Goal: Task Accomplishment & Management: Use online tool/utility

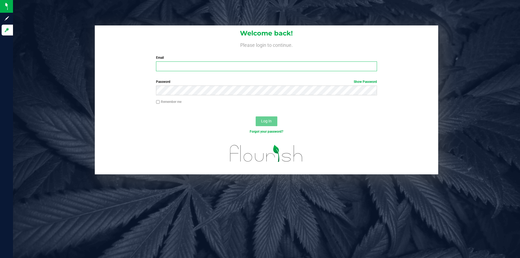
click at [216, 65] on input "Email" at bounding box center [266, 66] width 221 height 10
type input "[EMAIL_ADDRESS][DOMAIN_NAME]"
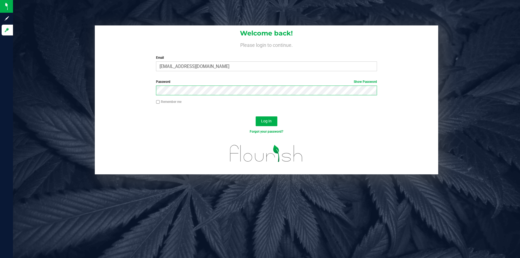
click at [255, 116] on button "Log In" at bounding box center [266, 121] width 22 height 10
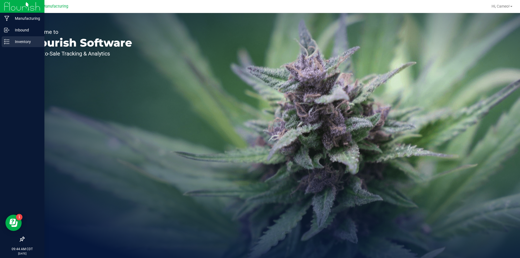
click at [14, 43] on p "Inventory" at bounding box center [25, 41] width 32 height 6
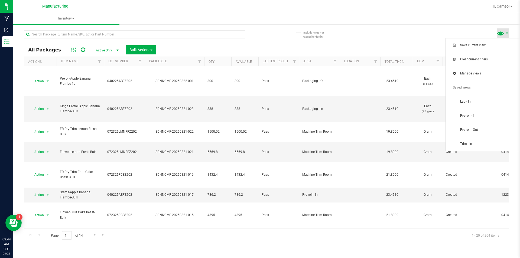
click at [500, 34] on span at bounding box center [500, 33] width 8 height 8
click at [487, 117] on span "Pre-roll - In" at bounding box center [488, 115] width 56 height 5
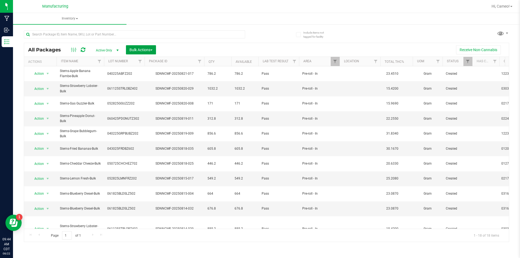
click at [143, 50] on span "Bulk Actions" at bounding box center [140, 50] width 23 height 4
click at [144, 61] on span "Add to manufacturing run" at bounding box center [149, 62] width 41 height 4
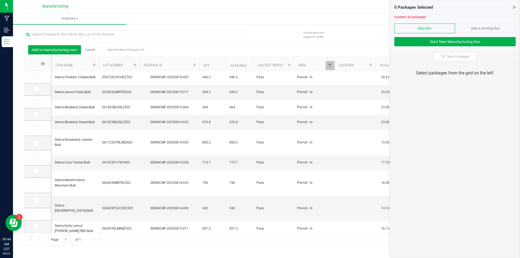
scroll to position [94, 0]
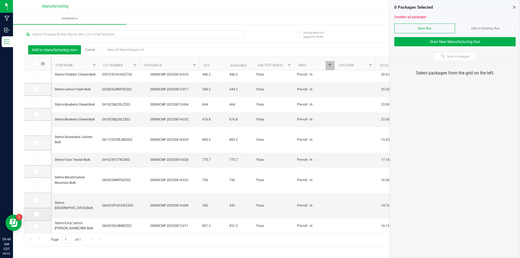
click at [37, 214] on icon at bounding box center [36, 214] width 4 height 0
click at [0, 0] on input "checkbox" at bounding box center [0, 0] width 0 height 0
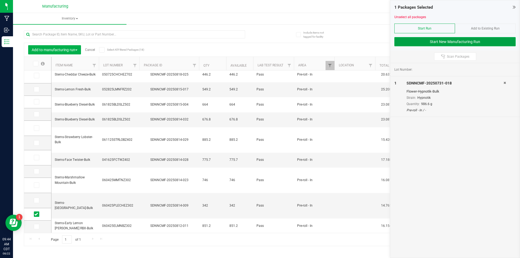
click at [427, 41] on button "Start New Manufacturing Run" at bounding box center [454, 41] width 121 height 9
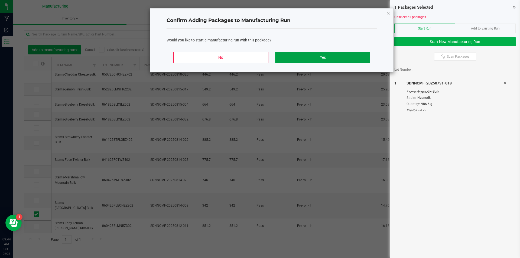
click at [334, 54] on button "Yes" at bounding box center [322, 57] width 95 height 11
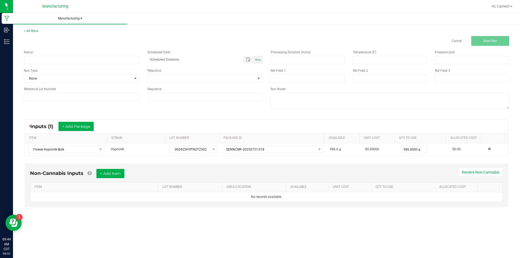
click at [64, 18] on span "Manufacturing" at bounding box center [70, 18] width 114 height 5
click at [146, 15] on ul "Manufacturing All runs Waste log" at bounding box center [273, 19] width 520 height 12
click at [82, 60] on input at bounding box center [81, 60] width 115 height 8
type input "082225 - Hypnotik"
click at [261, 58] on div "Now" at bounding box center [258, 59] width 9 height 7
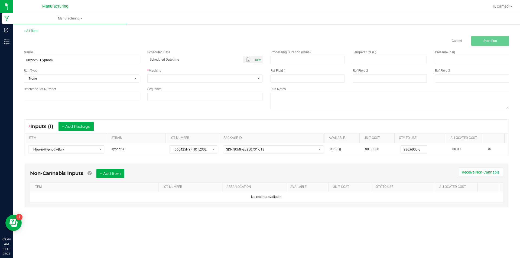
type input "[DATE] 9:44 AM"
click at [249, 80] on span at bounding box center [202, 79] width 108 height 8
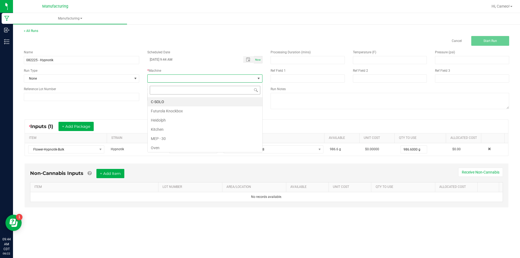
scroll to position [8, 115]
click at [162, 113] on li "Futurola Knockbox" at bounding box center [205, 110] width 115 height 9
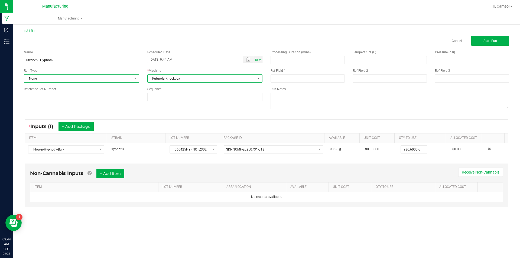
click at [89, 76] on span "None" at bounding box center [78, 79] width 108 height 8
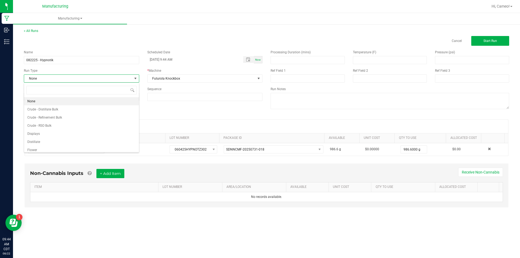
scroll to position [27, 0]
click at [50, 146] on li "Pre-roll" at bounding box center [81, 147] width 115 height 8
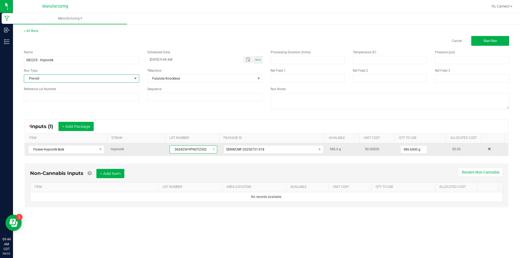
click at [173, 148] on span "060425HYPNOTZ302" at bounding box center [190, 150] width 40 height 8
click at [175, 148] on span "060425HYPNOTZ302" at bounding box center [190, 150] width 40 height 8
click at [176, 148] on span "060425HYPNOTZ302" at bounding box center [190, 150] width 40 height 8
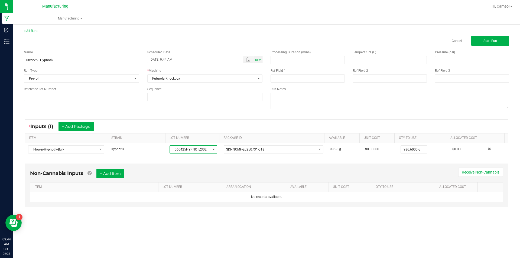
click at [124, 99] on input at bounding box center [81, 97] width 115 height 8
paste input "060425HYPNOTZ302"
type input "060425HYPNOTZ302"
click at [495, 39] on span "Start Run" at bounding box center [490, 41] width 14 height 4
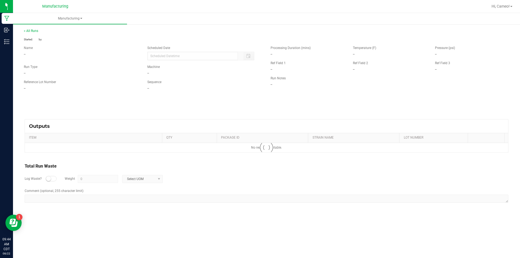
type input "[DATE] 9:44 AM"
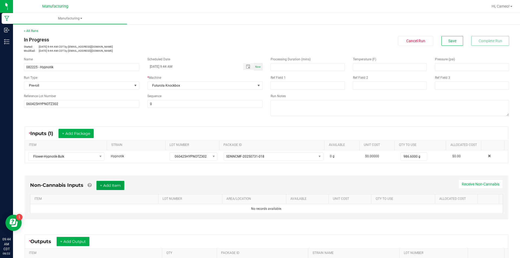
click at [124, 186] on button "+ Add Item" at bounding box center [110, 185] width 28 height 9
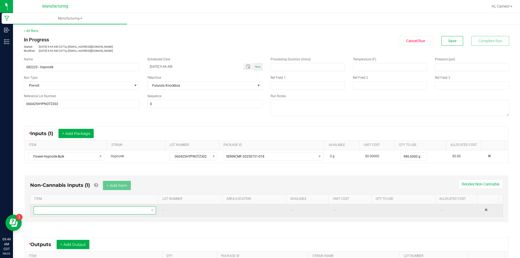
click at [97, 212] on span "NO DATA FOUND" at bounding box center [91, 211] width 115 height 8
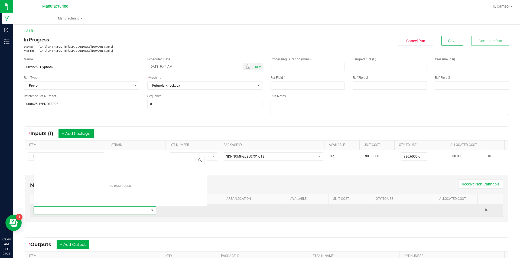
scroll to position [8, 119]
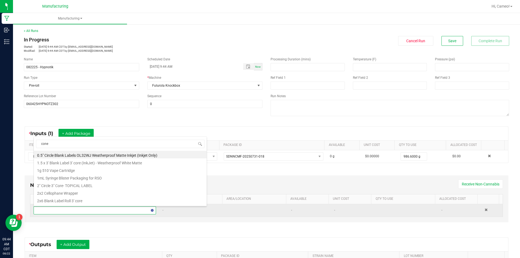
type input "cones"
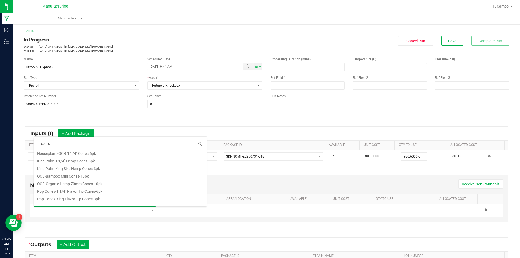
scroll to position [217, 0]
click at [108, 202] on li "RAW Classic 1 1/4 Size Pre-Rolled Cones | 84mm - Unbleached Paper" at bounding box center [120, 203] width 173 height 8
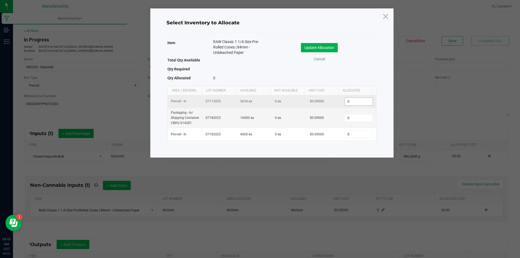
click at [359, 98] on input "0" at bounding box center [359, 102] width 28 height 8
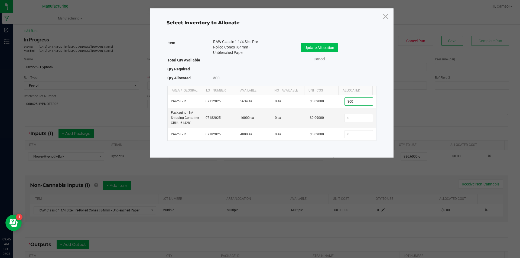
type input "300"
click at [323, 44] on button "Update Allocation" at bounding box center [319, 47] width 37 height 9
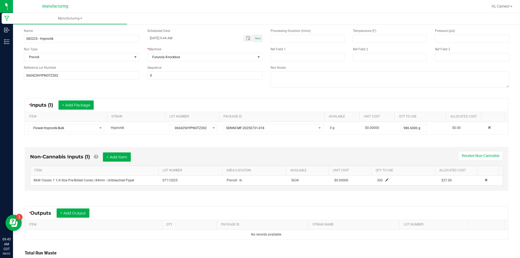
scroll to position [72, 0]
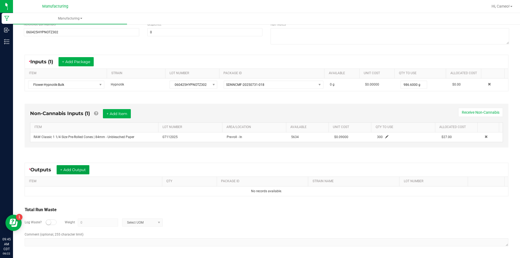
click at [83, 172] on button "+ Add Output" at bounding box center [73, 169] width 33 height 9
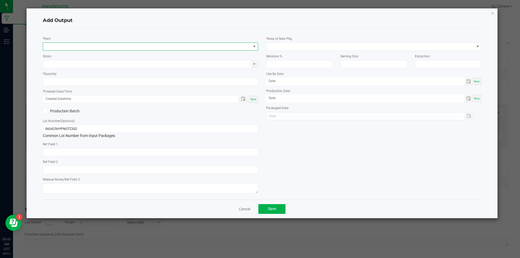
click at [111, 46] on span "NO DATA FOUND" at bounding box center [147, 47] width 208 height 8
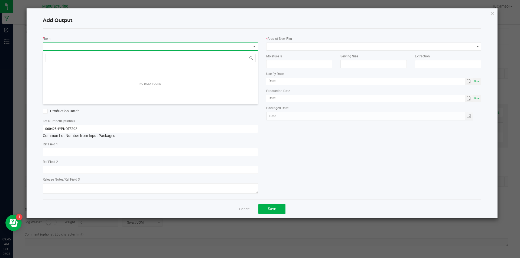
scroll to position [8, 215]
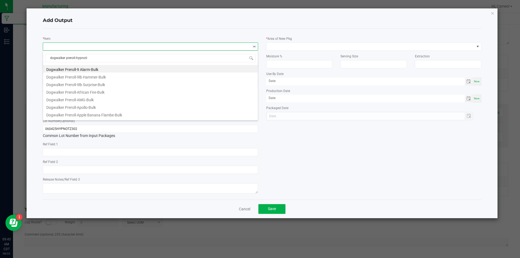
type input "dogwalker preroll-hypnotik"
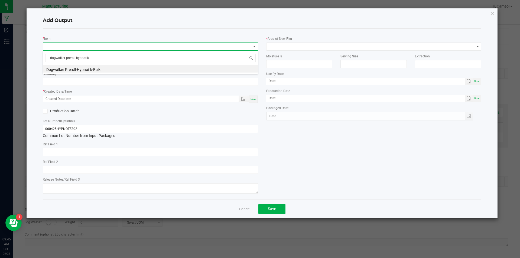
click at [110, 71] on li "Dogwalker Preroll-Hypnotik-Bulk" at bounding box center [150, 69] width 215 height 8
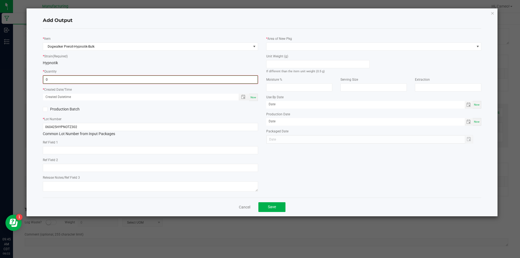
click at [108, 78] on input "0" at bounding box center [150, 80] width 214 height 8
type input "8"
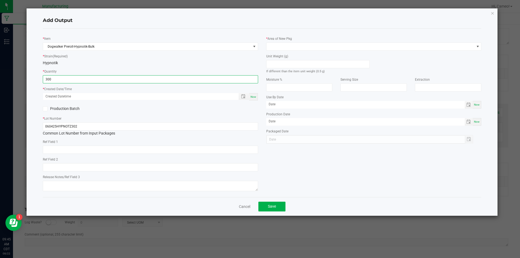
type input "300 ea"
click at [251, 97] on span "Now" at bounding box center [253, 96] width 6 height 3
type input "[DATE] 9:45 AM"
type input "[DATE]"
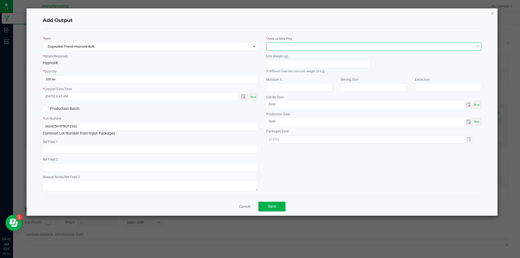
click at [306, 45] on span at bounding box center [370, 47] width 208 height 8
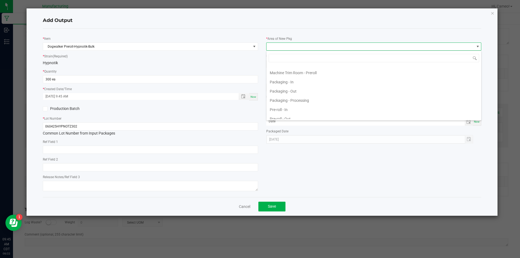
scroll to position [162, 0]
click at [291, 111] on li "Pre-roll - Out" at bounding box center [373, 109] width 215 height 9
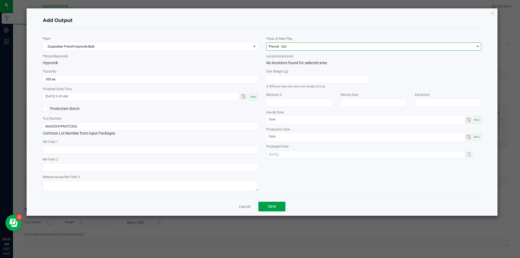
click at [274, 204] on span "Save" at bounding box center [272, 206] width 8 height 4
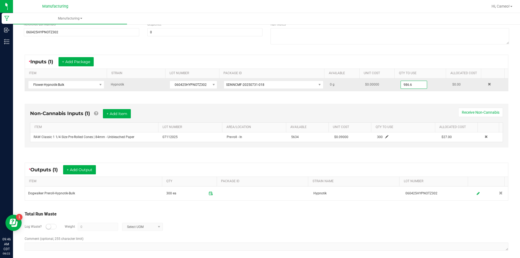
click at [406, 84] on input "986.6" at bounding box center [414, 85] width 26 height 8
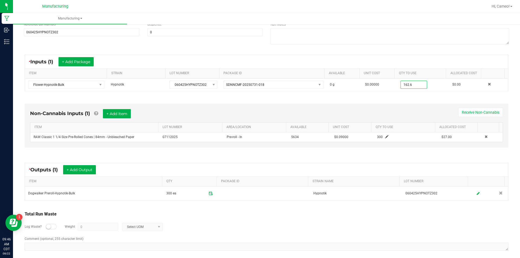
type input "162.6000 g"
click at [395, 97] on div "Non-Cannabis Inputs (1) + Add Item Receive Non-Cannabis ITEM LOT NUMBER AREA/LO…" at bounding box center [266, 127] width 493 height 62
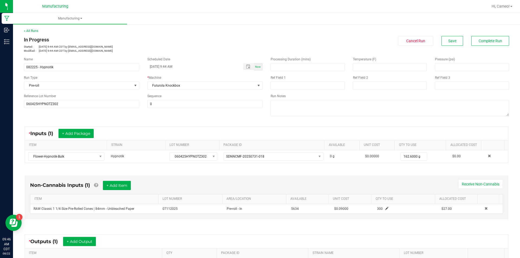
click at [488, 35] on div "< All Runs In Progress Started: [DATE] 9:44 AM CDT by [EMAIL_ADDRESS][DOMAIN_NA…" at bounding box center [266, 40] width 485 height 24
click at [484, 40] on span "Complete Run" at bounding box center [490, 41] width 24 height 4
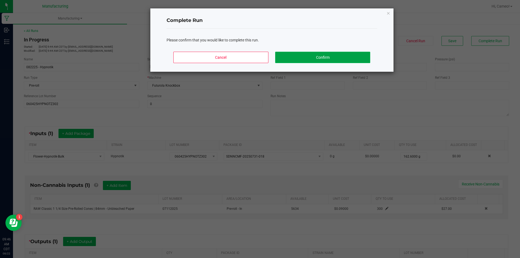
click at [332, 54] on button "Confirm" at bounding box center [322, 57] width 95 height 11
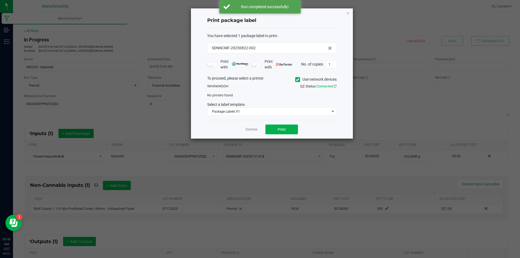
click at [298, 80] on icon at bounding box center [298, 80] width 4 height 0
click at [0, 0] on input "Use network devices" at bounding box center [0, 0] width 0 height 0
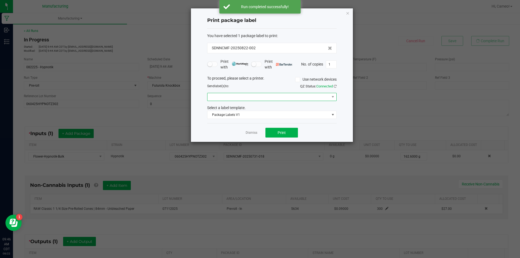
click at [288, 97] on span at bounding box center [268, 97] width 122 height 8
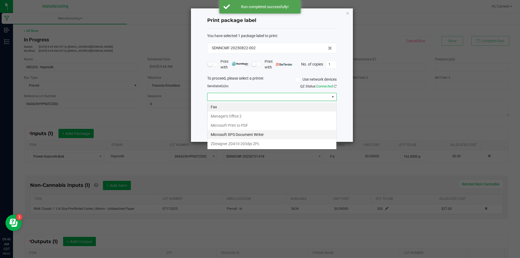
scroll to position [8, 129]
click at [257, 140] on ZPL "ZDesigner ZD410-203dpi ZPL" at bounding box center [271, 143] width 129 height 9
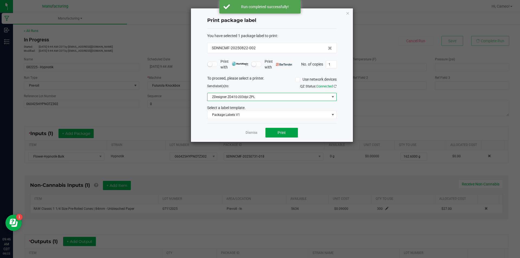
click at [273, 135] on button "Print" at bounding box center [281, 133] width 32 height 10
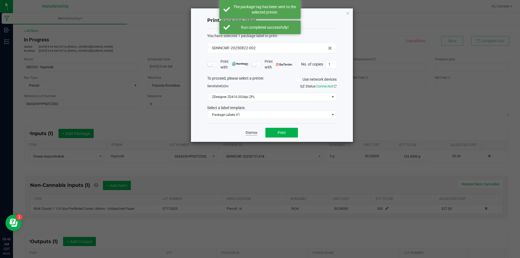
click at [249, 133] on link "Dismiss" at bounding box center [251, 132] width 12 height 5
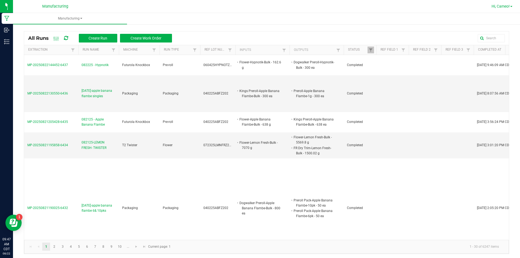
click at [509, 8] on span "Hi, Cameo!" at bounding box center [500, 6] width 18 height 4
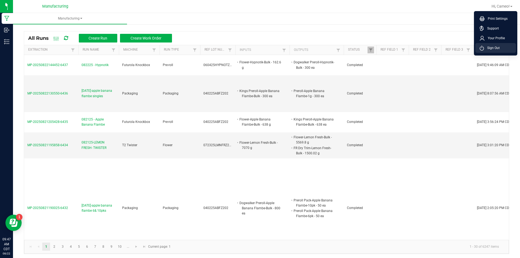
click at [496, 50] on span "Sign Out" at bounding box center [492, 47] width 16 height 5
